Goal: Task Accomplishment & Management: Use online tool/utility

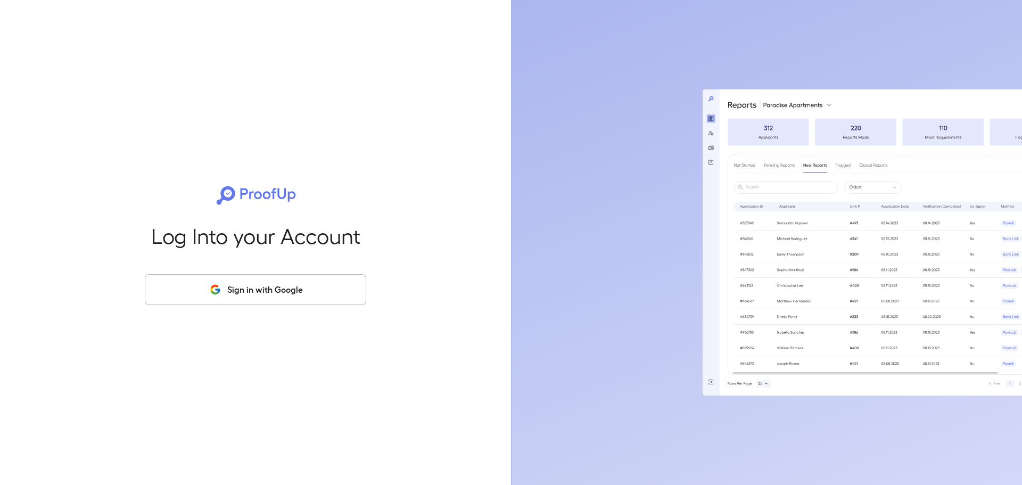
click at [244, 289] on button "Sign in with Google" at bounding box center [256, 289] width 222 height 31
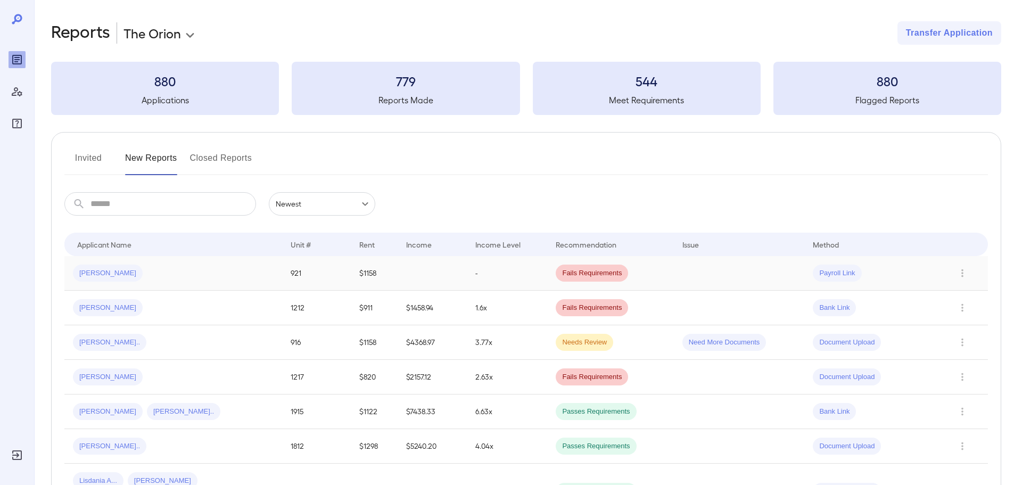
click at [224, 270] on div "[PERSON_NAME]" at bounding box center [173, 273] width 201 height 17
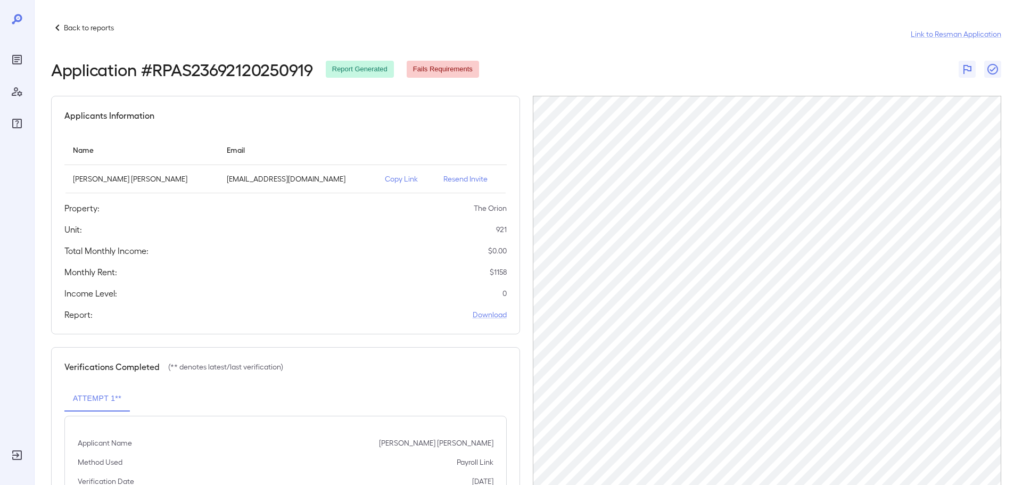
scroll to position [50, 0]
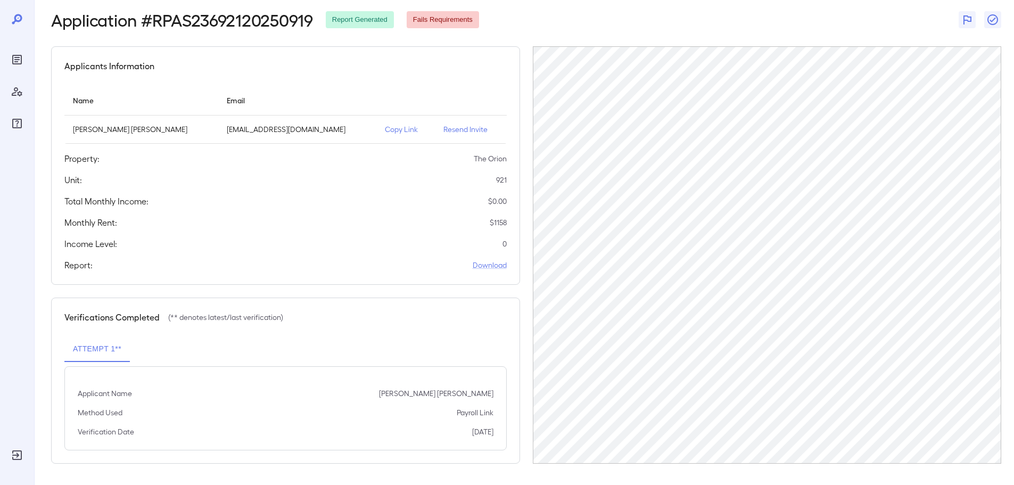
click at [385, 130] on p "Copy Link" at bounding box center [406, 129] width 42 height 11
